Goal: Information Seeking & Learning: Learn about a topic

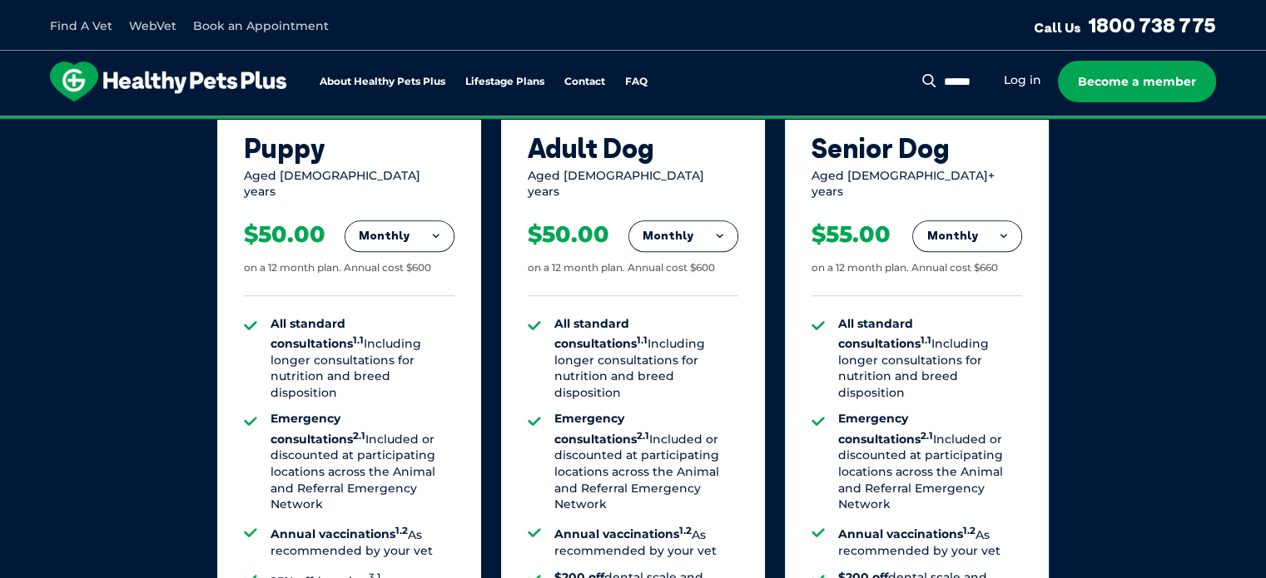
scroll to position [1188, 0]
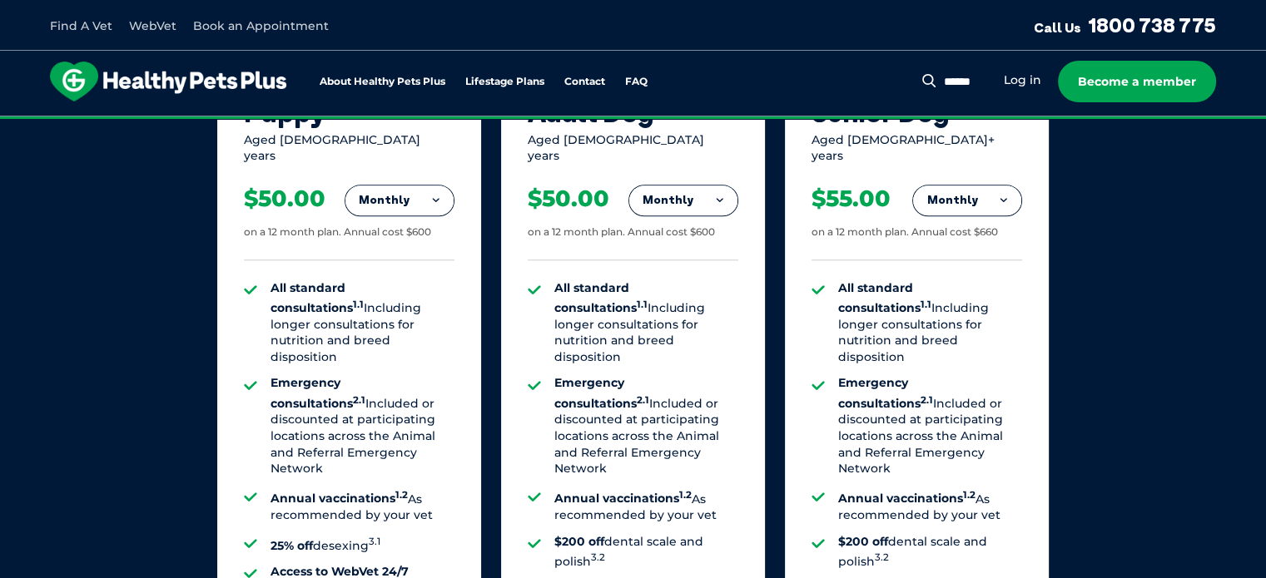
click at [372, 192] on button "Monthly" at bounding box center [399, 201] width 108 height 30
click at [379, 308] on li "Yearly" at bounding box center [399, 314] width 108 height 39
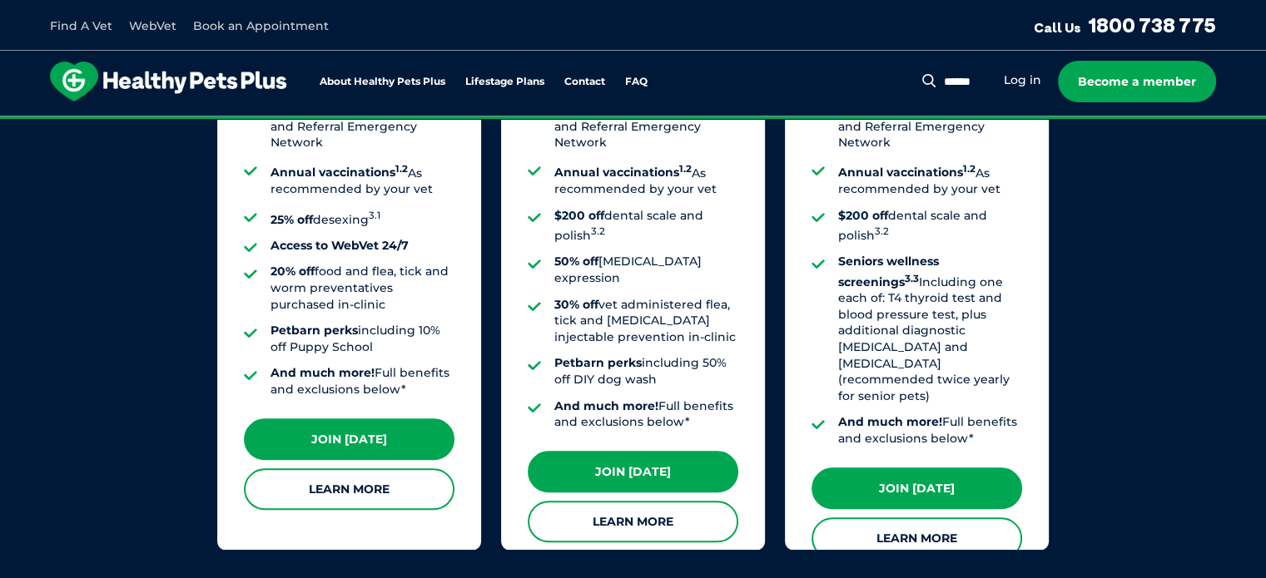
scroll to position [1521, 0]
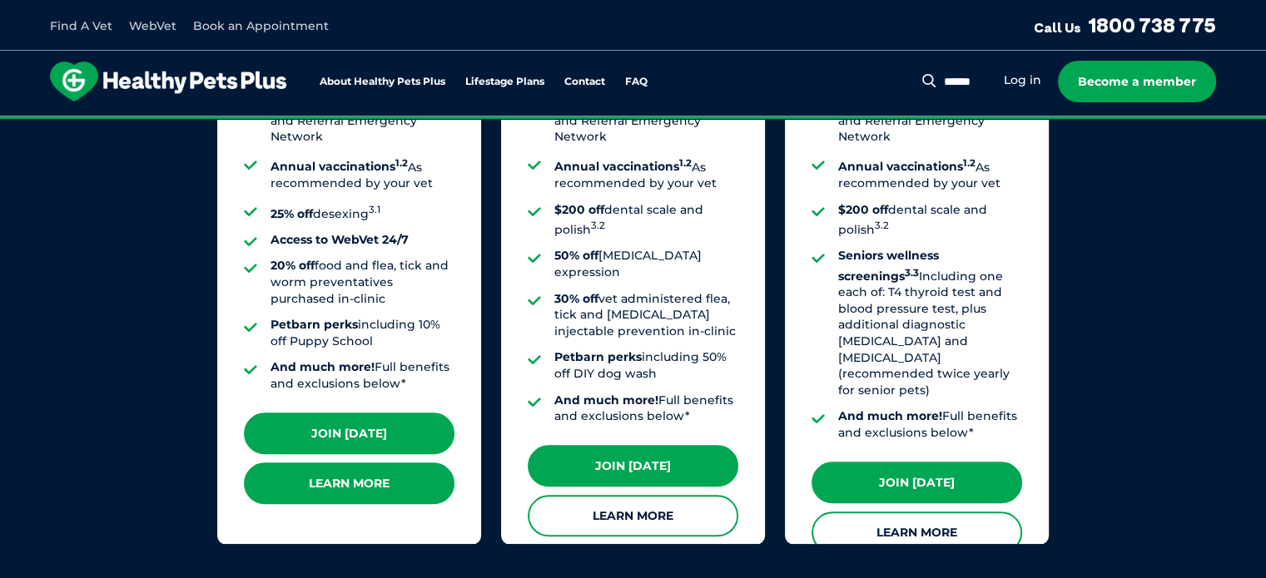
click at [402, 482] on link "Learn More" at bounding box center [349, 484] width 211 height 42
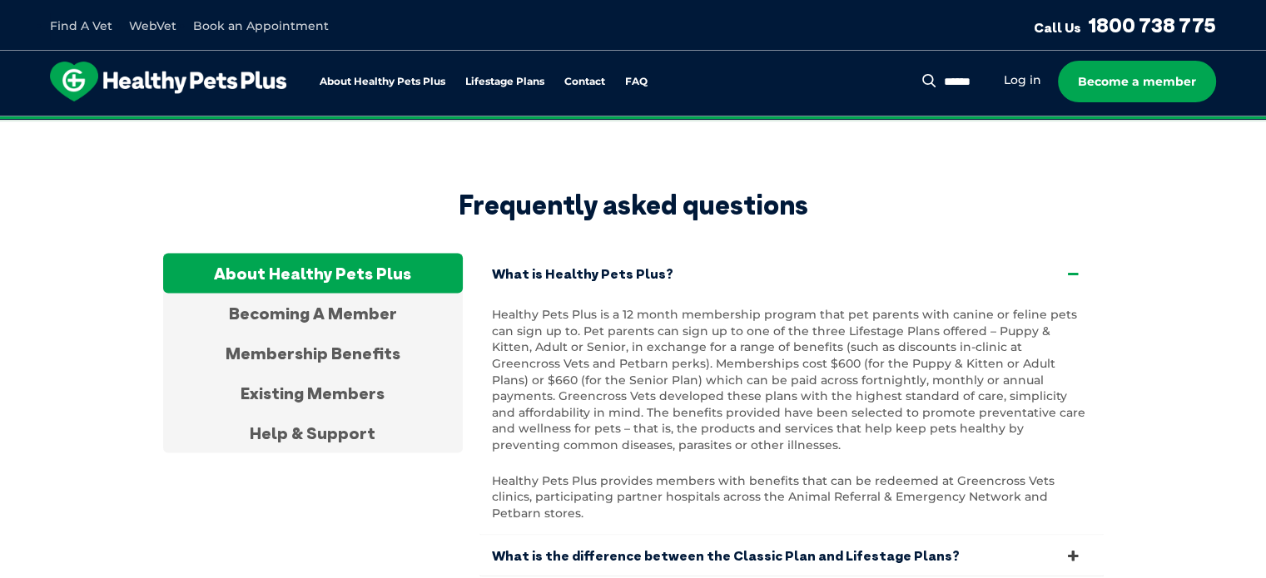
drag, startPoint x: 1273, startPoint y: 127, endPoint x: 1262, endPoint y: 362, distance: 235.0
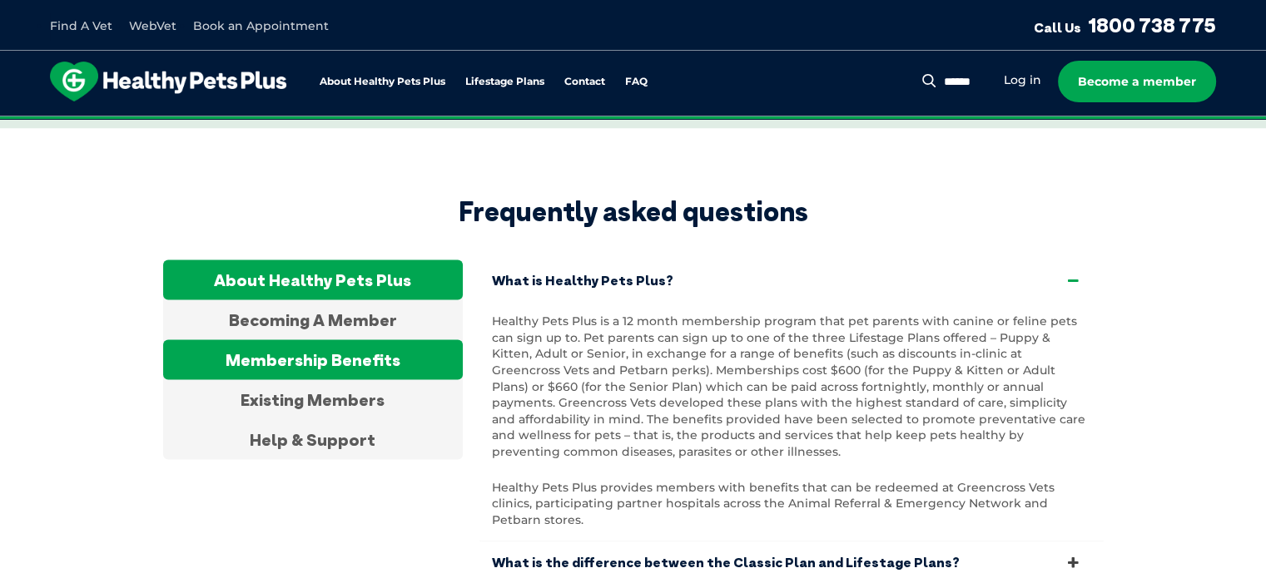
click at [387, 343] on div "Membership Benefits" at bounding box center [313, 360] width 300 height 40
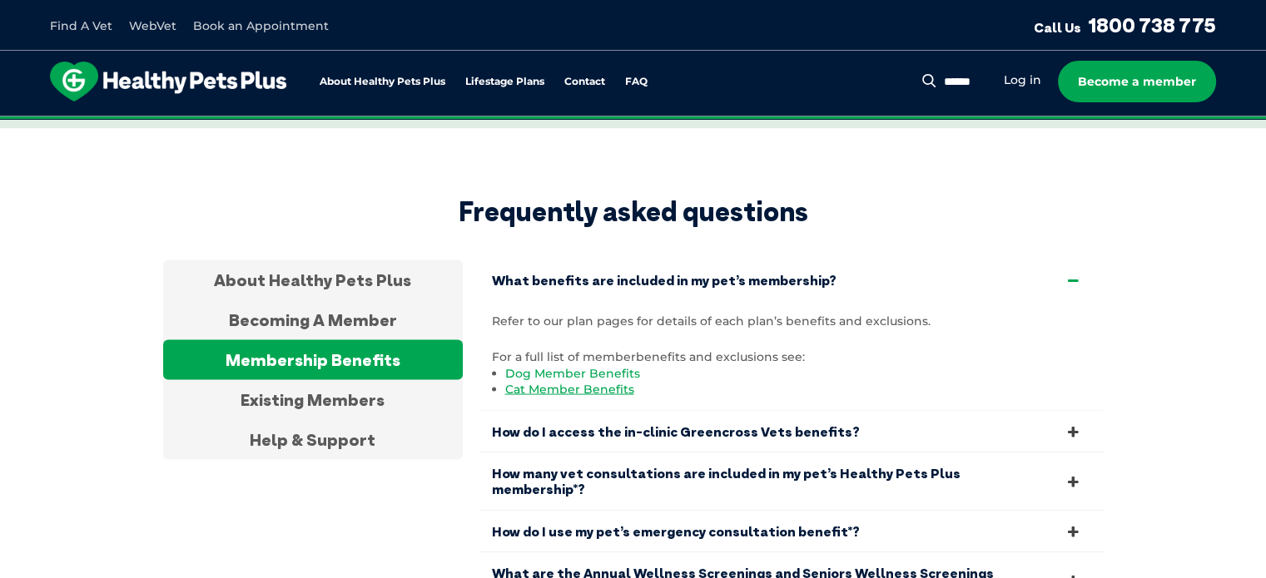
click at [625, 365] on link "Dog Member Benefits" at bounding box center [572, 372] width 135 height 15
